Goal: Use online tool/utility: Utilize a website feature to perform a specific function

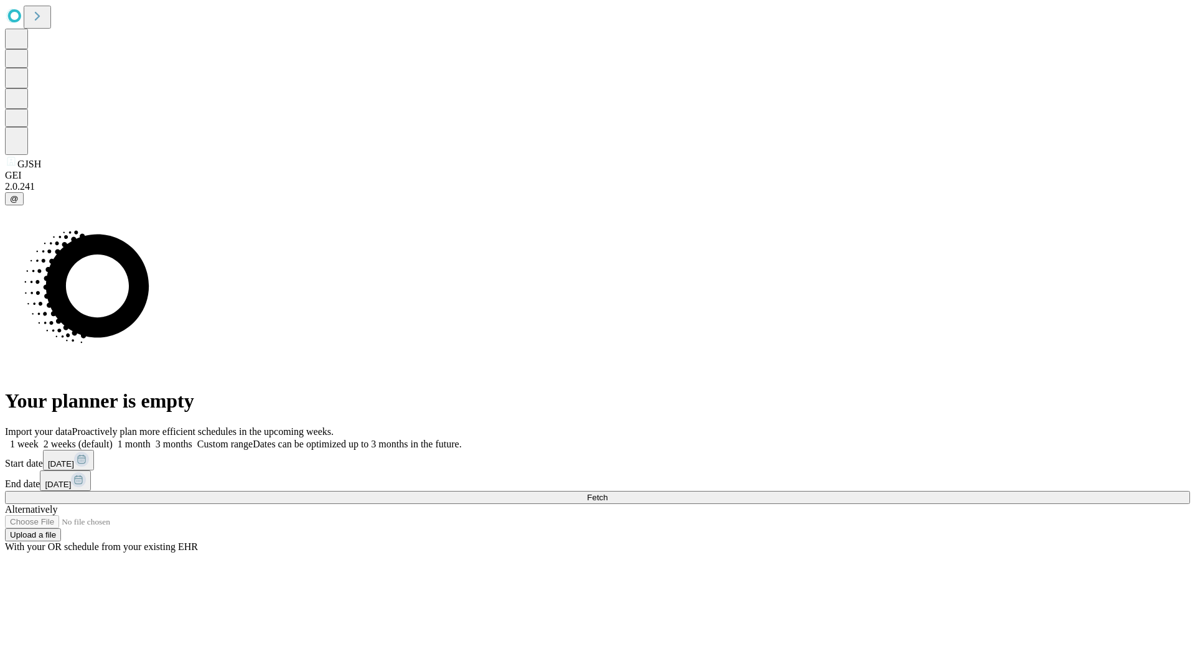
click at [608, 493] on span "Fetch" at bounding box center [597, 497] width 21 height 9
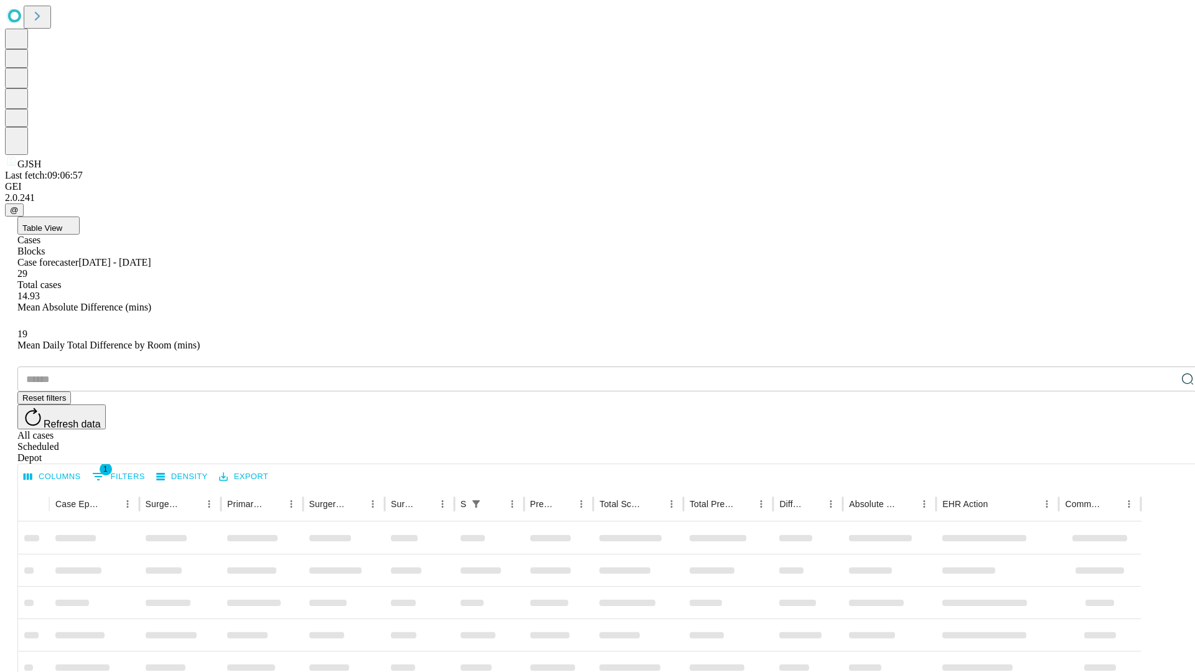
click at [62, 224] on span "Table View" at bounding box center [42, 228] width 40 height 9
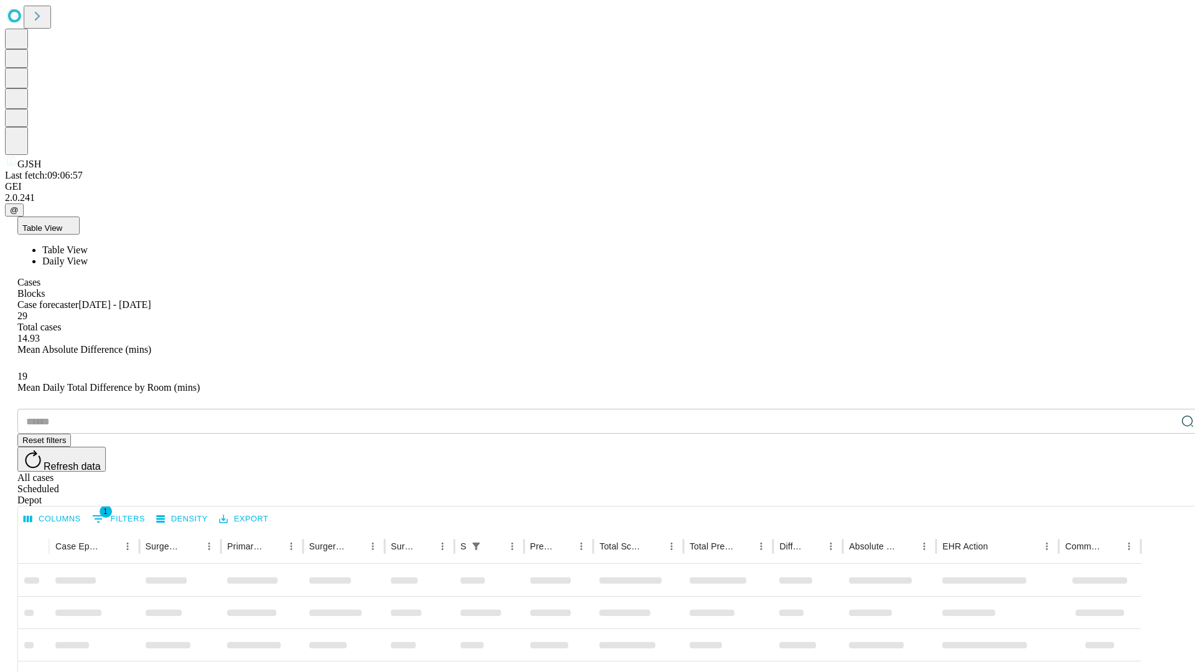
click at [88, 256] on span "Daily View" at bounding box center [64, 261] width 45 height 11
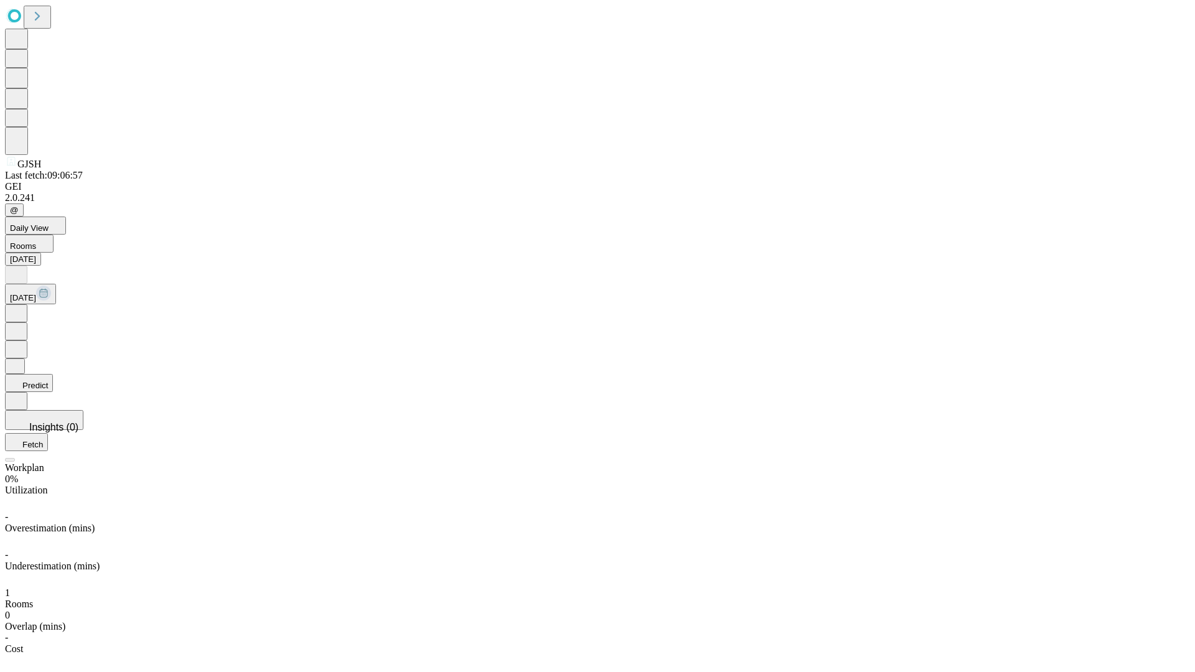
click at [53, 374] on button "Predict" at bounding box center [29, 383] width 48 height 18
